Goal: Transaction & Acquisition: Purchase product/service

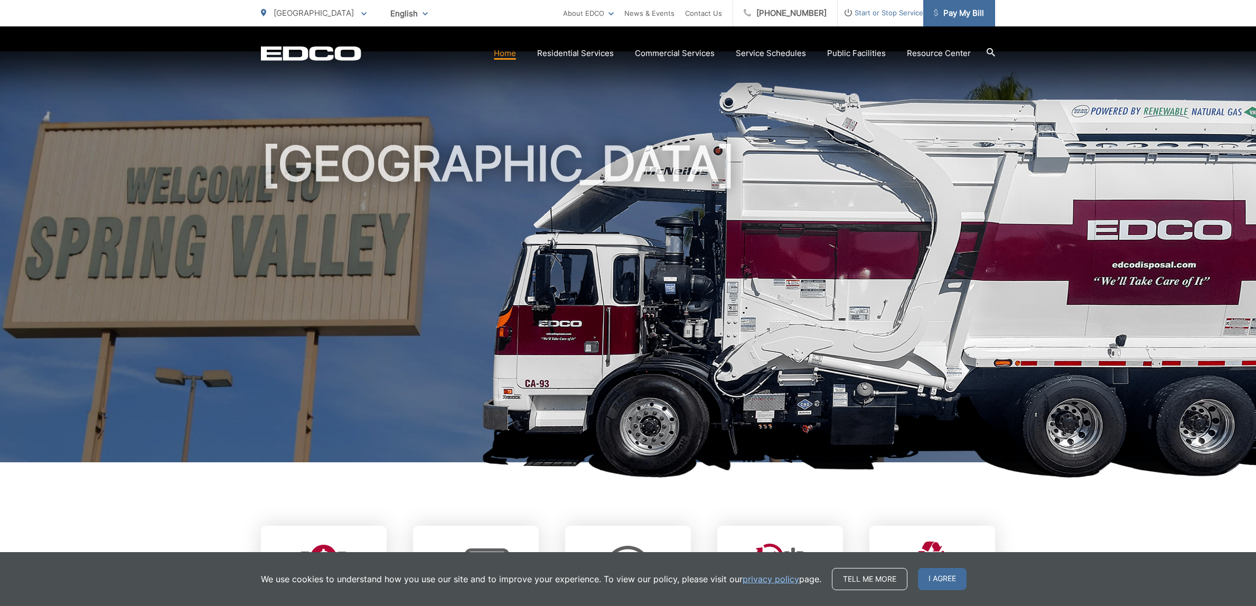
click at [956, 17] on span "Pay My Bill" at bounding box center [959, 13] width 50 height 13
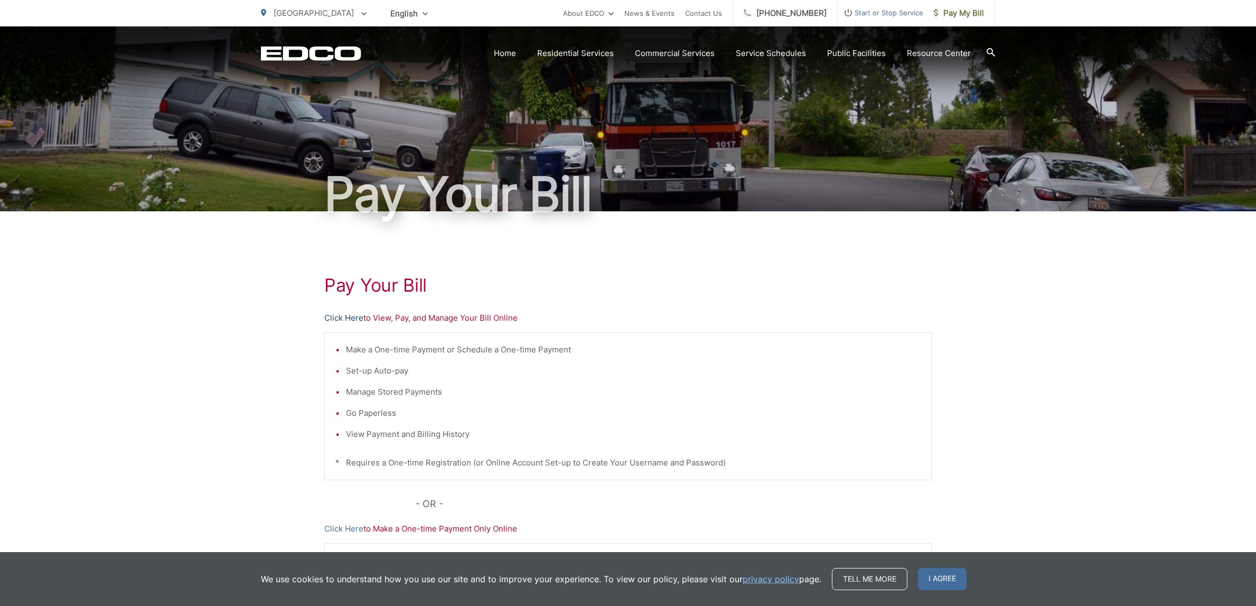
click at [353, 316] on link "Click Here" at bounding box center [343, 318] width 39 height 13
click at [349, 318] on link "Click Here" at bounding box center [343, 318] width 39 height 13
drag, startPoint x: 720, startPoint y: 12, endPoint x: 728, endPoint y: 21, distance: 12.0
click at [720, 12] on link "Contact Us" at bounding box center [703, 13] width 37 height 13
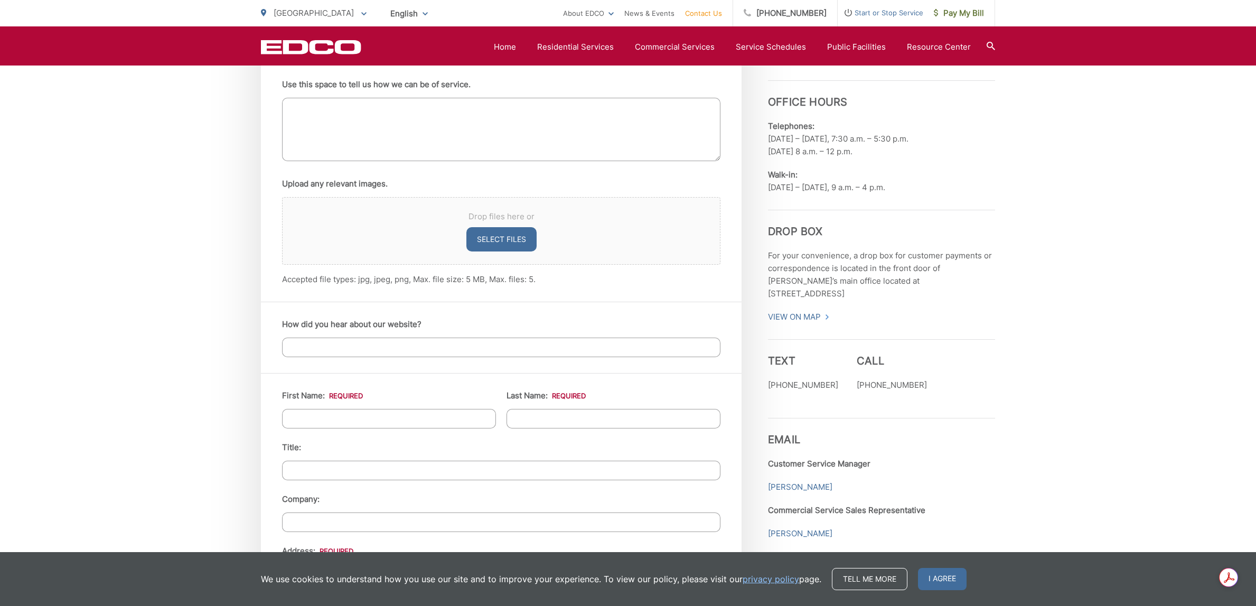
scroll to position [528, 0]
